Goal: Task Accomplishment & Management: Use online tool/utility

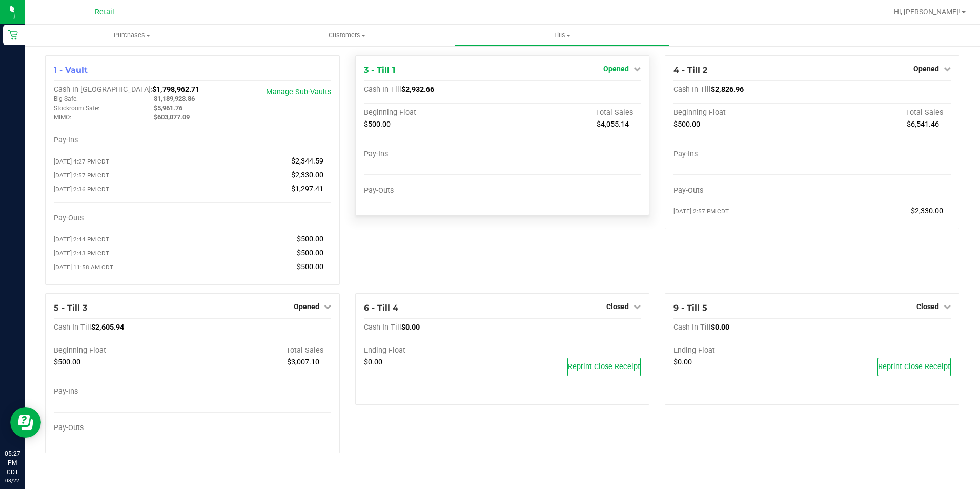
click at [621, 71] on span "Opened" at bounding box center [616, 69] width 26 height 8
click at [605, 90] on link "Close Till" at bounding box center [618, 90] width 28 height 8
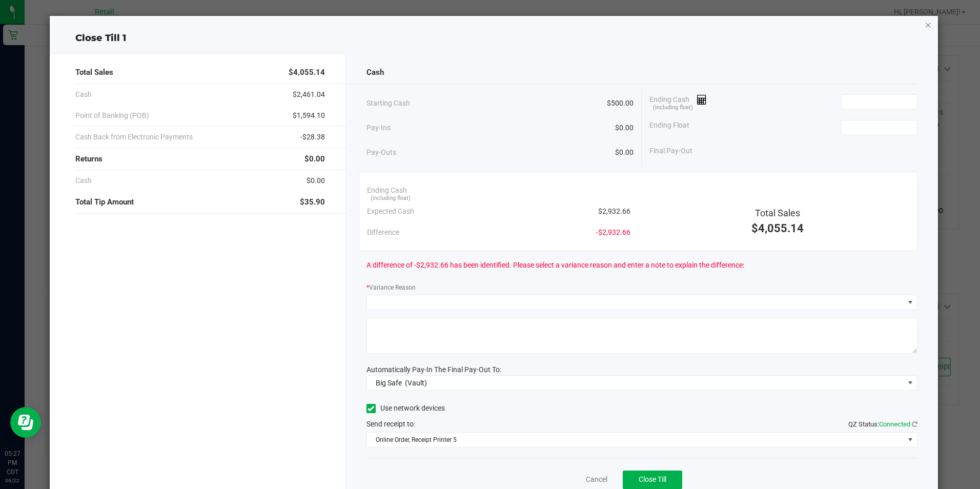
click at [924, 26] on icon "button" at bounding box center [927, 24] width 7 height 12
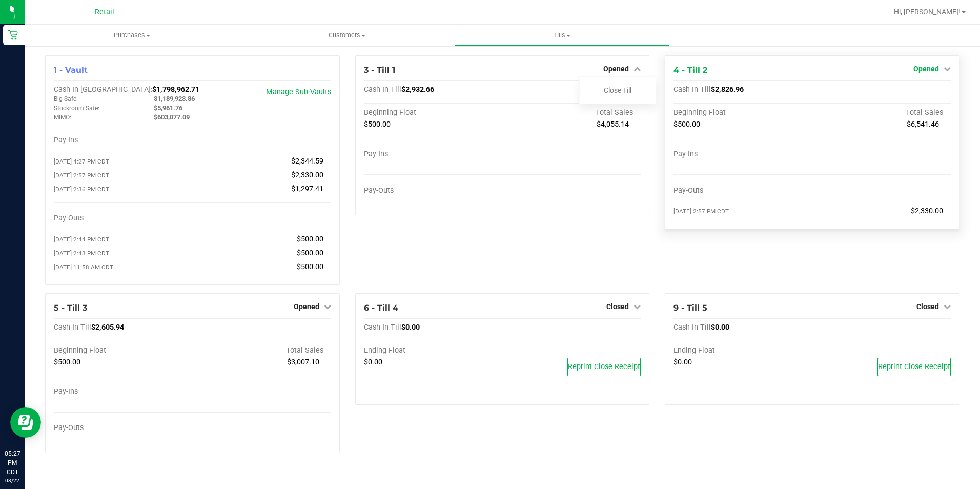
click at [931, 66] on span "Opened" at bounding box center [926, 69] width 26 height 8
click at [919, 94] on link "Close Till" at bounding box center [927, 90] width 28 height 8
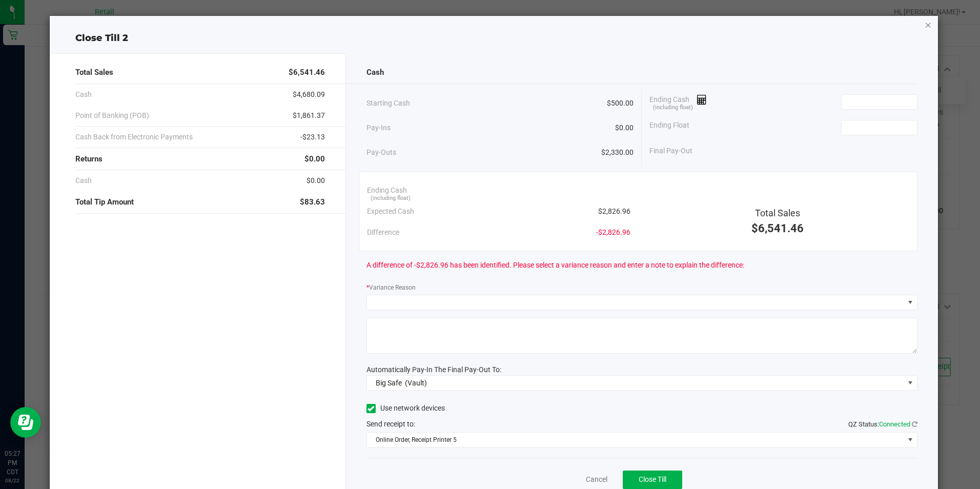
click at [924, 26] on icon "button" at bounding box center [927, 24] width 7 height 12
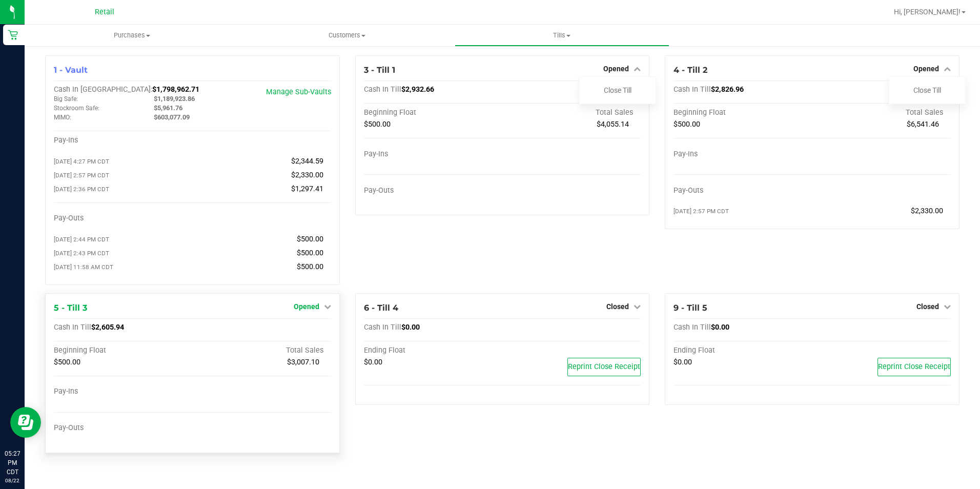
click at [309, 309] on span "Opened" at bounding box center [307, 306] width 26 height 8
click at [316, 332] on link "Close Till" at bounding box center [308, 327] width 28 height 8
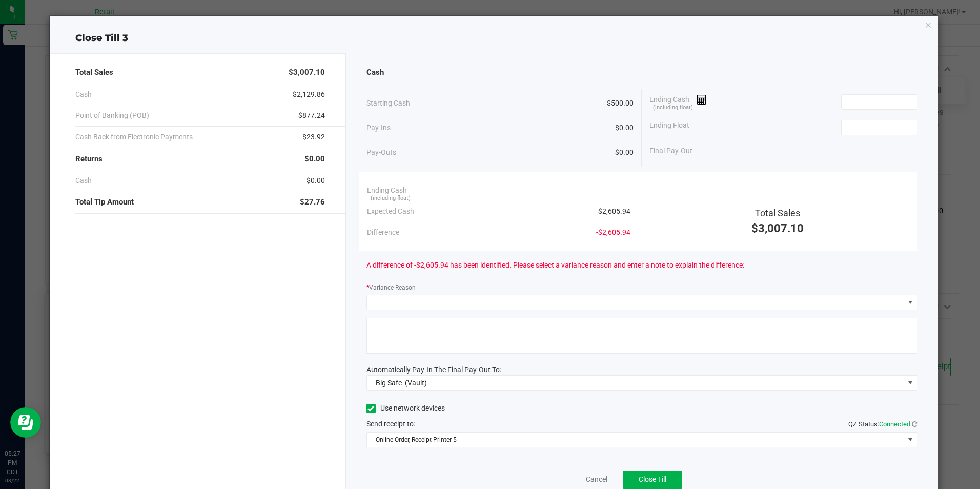
click at [924, 21] on icon "button" at bounding box center [927, 24] width 7 height 12
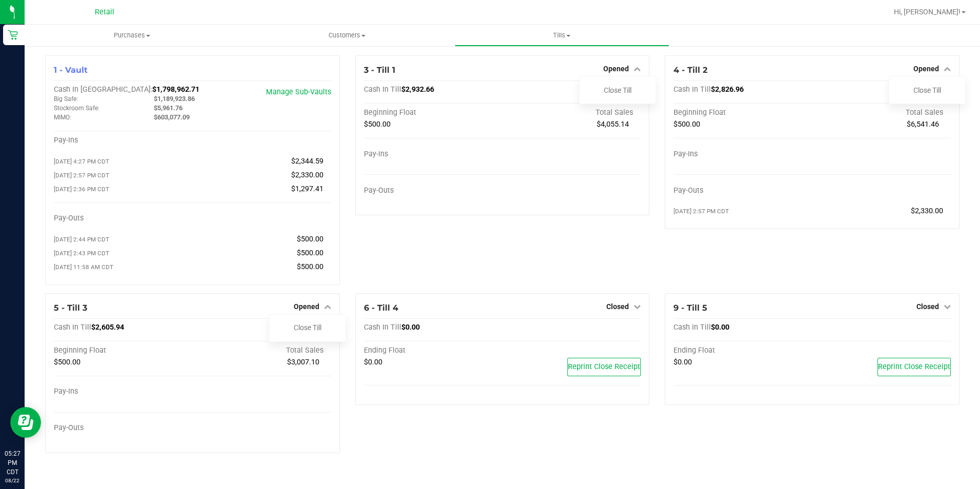
click at [621, 93] on link "Close Till" at bounding box center [618, 90] width 28 height 8
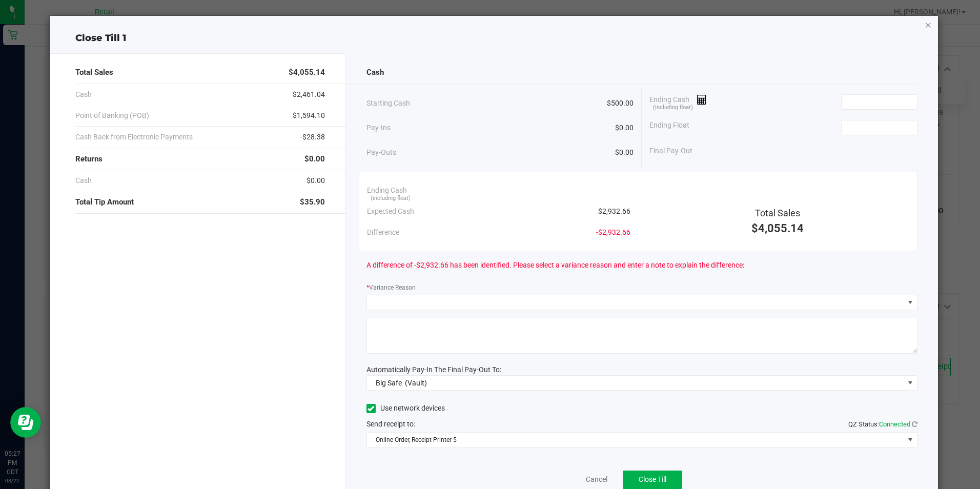
click at [924, 24] on icon "button" at bounding box center [927, 24] width 7 height 12
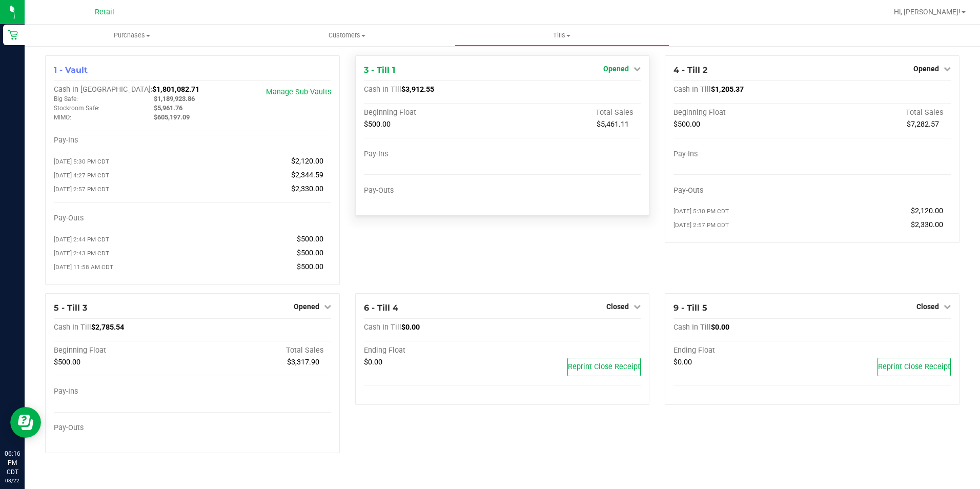
click at [617, 70] on span "Opened" at bounding box center [616, 69] width 26 height 8
click at [617, 93] on link "Close Till" at bounding box center [618, 90] width 28 height 8
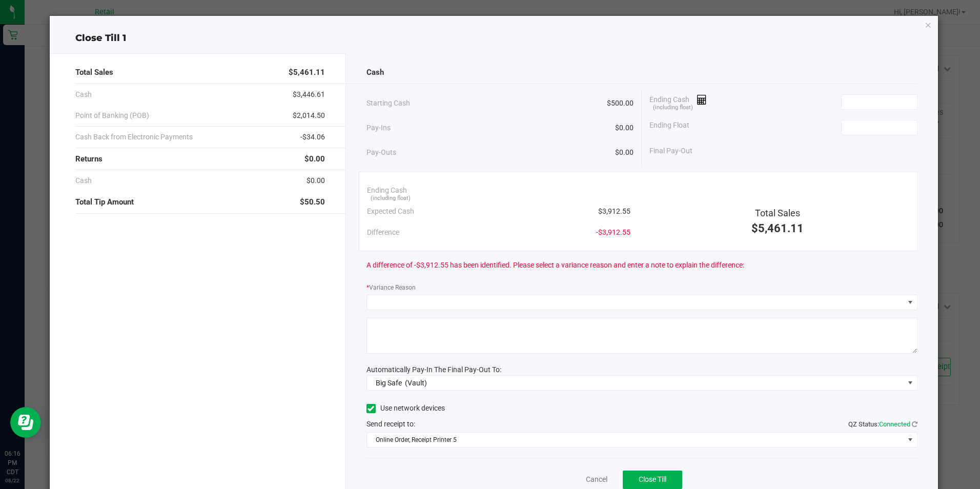
click at [924, 23] on icon "button" at bounding box center [927, 24] width 7 height 12
